Goal: Transaction & Acquisition: Download file/media

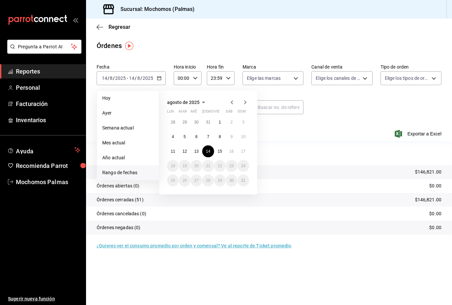
click at [220, 155] on button "15" at bounding box center [220, 151] width 12 height 12
click at [233, 152] on abbr "16" at bounding box center [232, 151] width 4 height 5
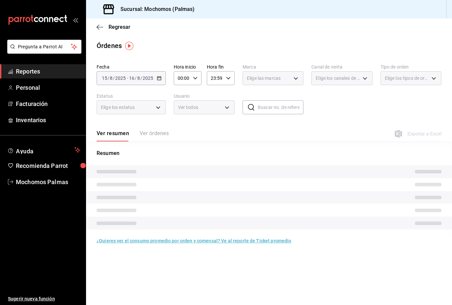
click at [232, 153] on p "Resumen" at bounding box center [269, 153] width 345 height 8
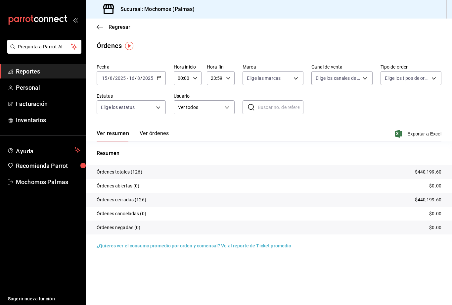
click at [106, 79] on input "15" at bounding box center [105, 78] width 6 height 5
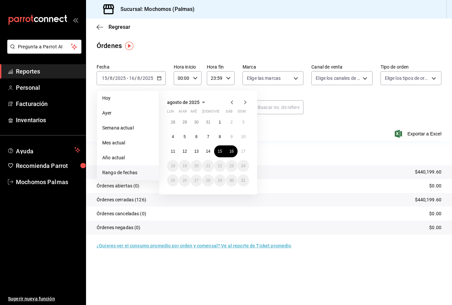
click at [228, 155] on button "16" at bounding box center [232, 151] width 12 height 12
click at [228, 154] on button "16" at bounding box center [232, 151] width 12 height 12
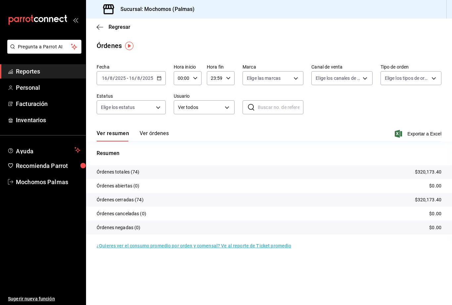
click at [401, 135] on span "Exportar a Excel" at bounding box center [418, 134] width 45 height 8
click at [103, 76] on input "16" at bounding box center [105, 78] width 6 height 5
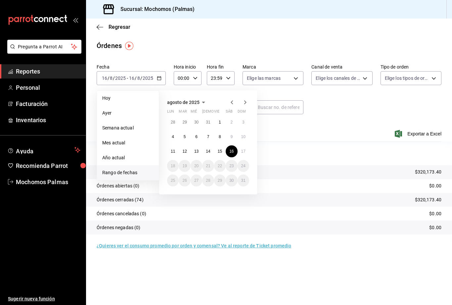
click at [242, 153] on abbr "17" at bounding box center [243, 151] width 4 height 5
click at [245, 150] on abbr "17" at bounding box center [243, 151] width 4 height 5
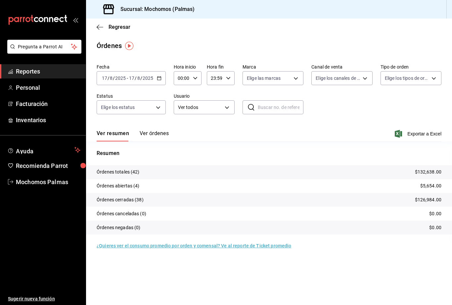
click at [404, 131] on span "Exportar a Excel" at bounding box center [418, 134] width 45 height 8
